Goal: Find specific page/section: Find specific page/section

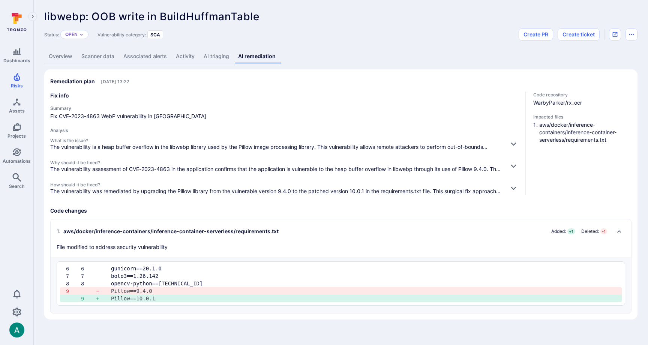
click at [56, 56] on link "Overview" at bounding box center [60, 57] width 33 height 14
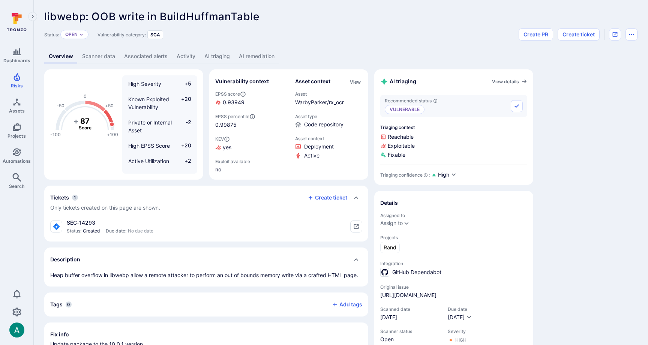
click at [256, 57] on link "AI remediation" at bounding box center [256, 57] width 45 height 14
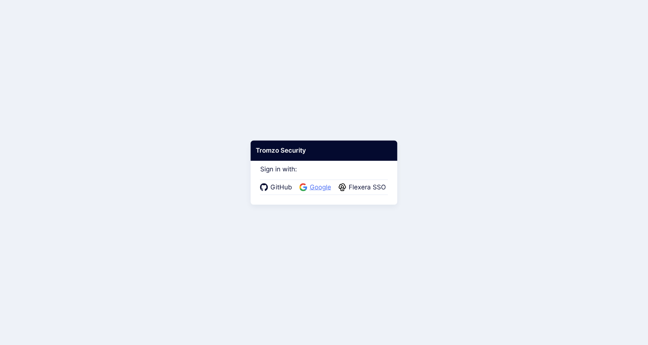
click at [320, 183] on span "Google" at bounding box center [321, 188] width 26 height 10
